Goal: Information Seeking & Learning: Learn about a topic

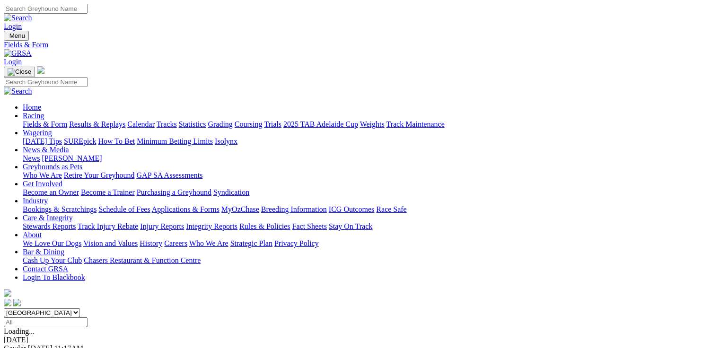
click at [80, 308] on select "South Australia New South Wales Northern Territory Queensland Tasmania Victoria…" at bounding box center [42, 312] width 76 height 9
select select "QLD"
click at [64, 308] on select "South Australia New South Wales Northern Territory Queensland Tasmania Victoria…" at bounding box center [42, 312] width 76 height 9
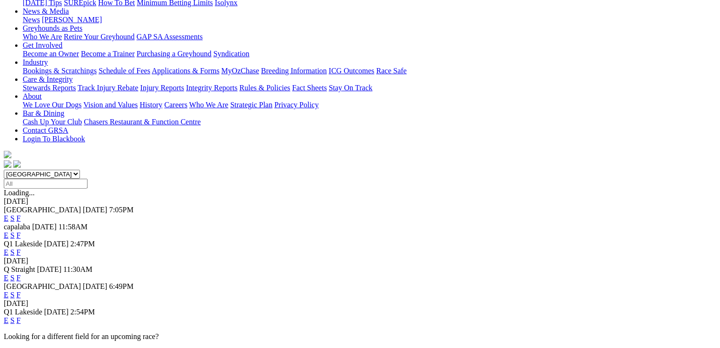
scroll to position [151, 0]
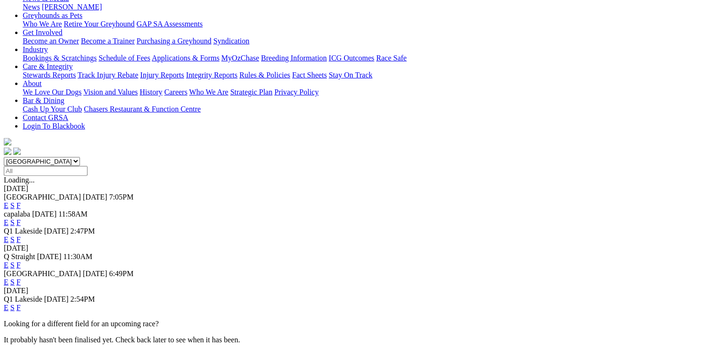
click at [9, 278] on link "E" at bounding box center [6, 282] width 5 height 8
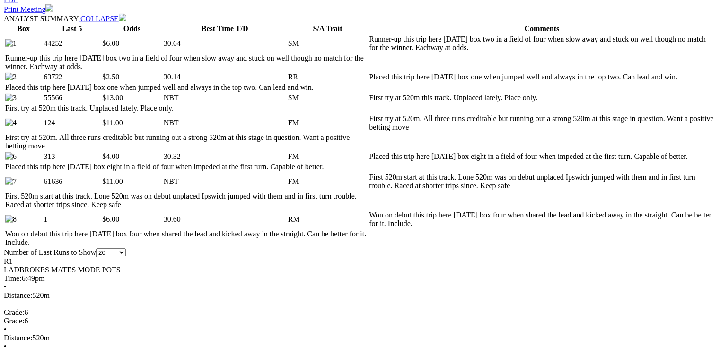
scroll to position [492, 0]
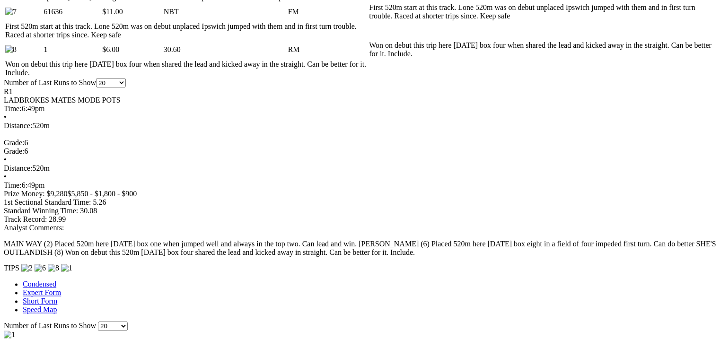
scroll to position [719, 0]
